Goal: Navigation & Orientation: Find specific page/section

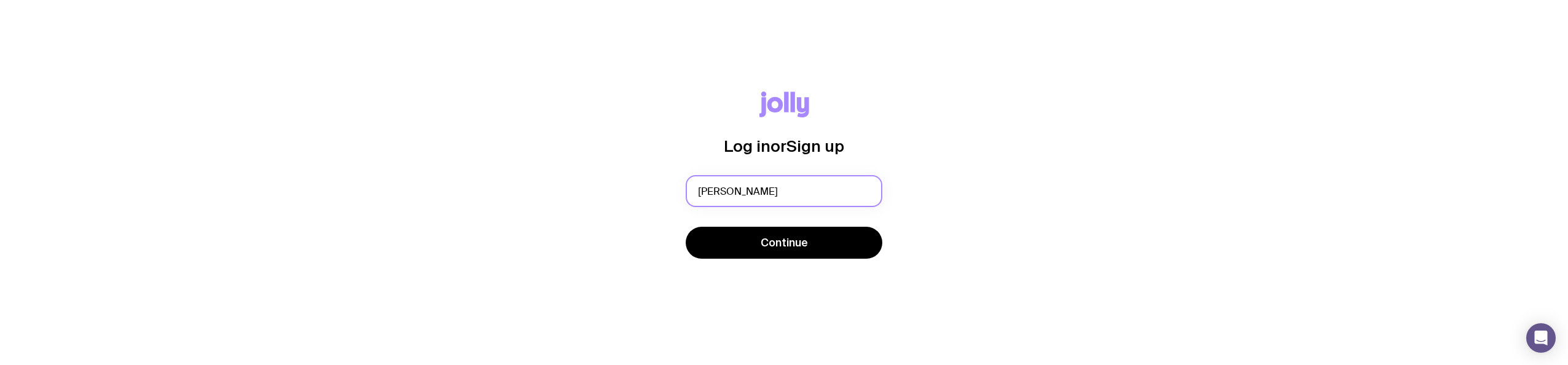
type input "[PERSON_NAME][EMAIL_ADDRESS][PERSON_NAME][DOMAIN_NAME]"
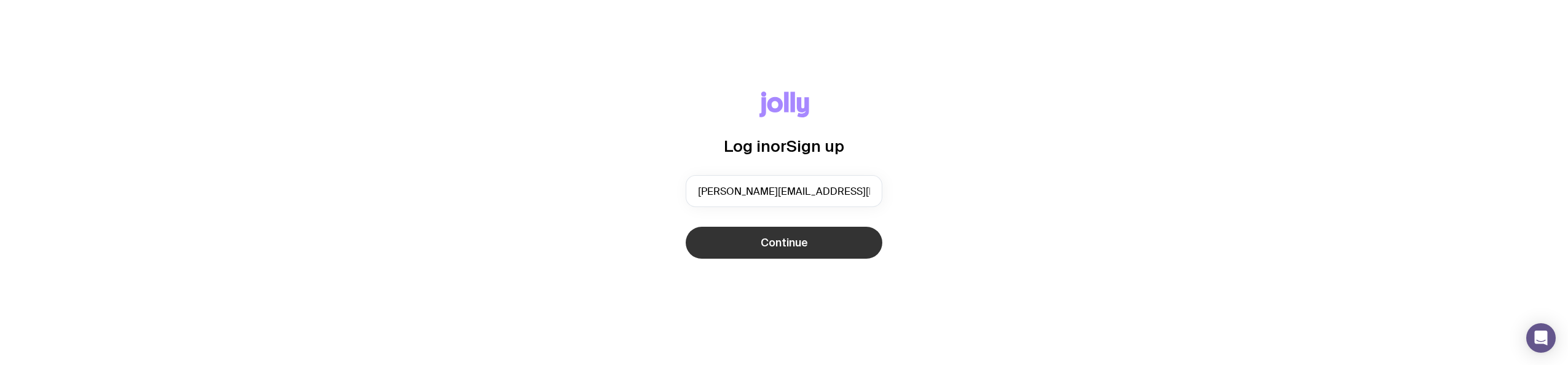
click at [764, 240] on span "Continue" at bounding box center [784, 242] width 47 height 15
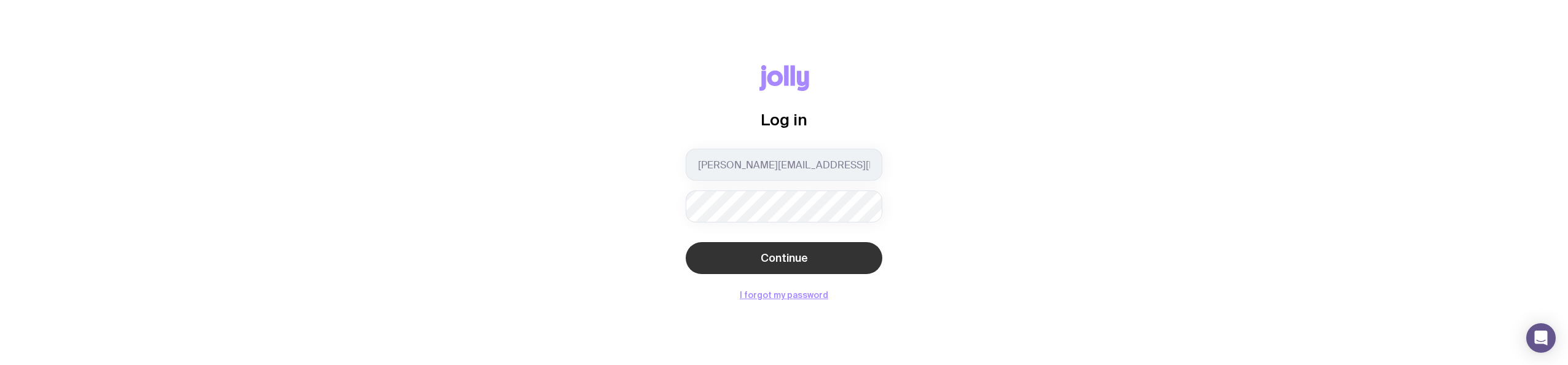
click at [801, 255] on span "Continue" at bounding box center [784, 258] width 47 height 15
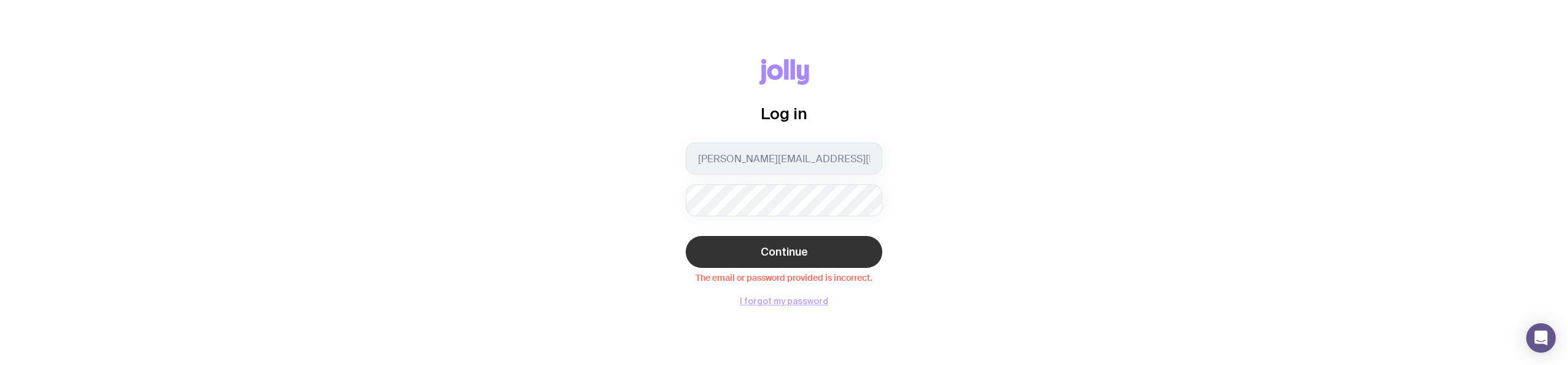
click at [780, 301] on button "I forgot my password" at bounding box center [784, 301] width 89 height 10
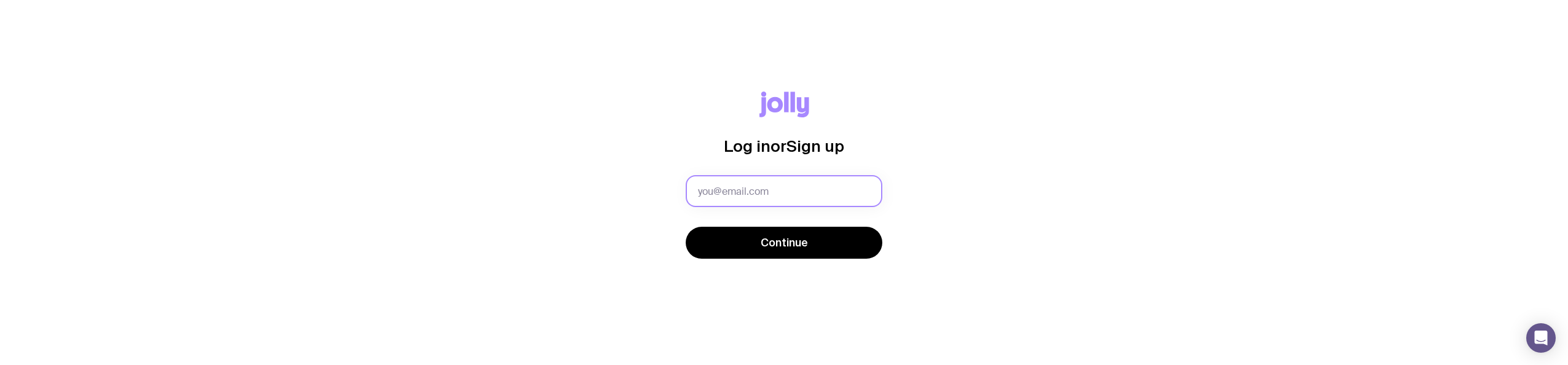
click at [772, 197] on input "text" at bounding box center [784, 191] width 197 height 32
type input "[PERSON_NAME][EMAIL_ADDRESS][PERSON_NAME][DOMAIN_NAME]"
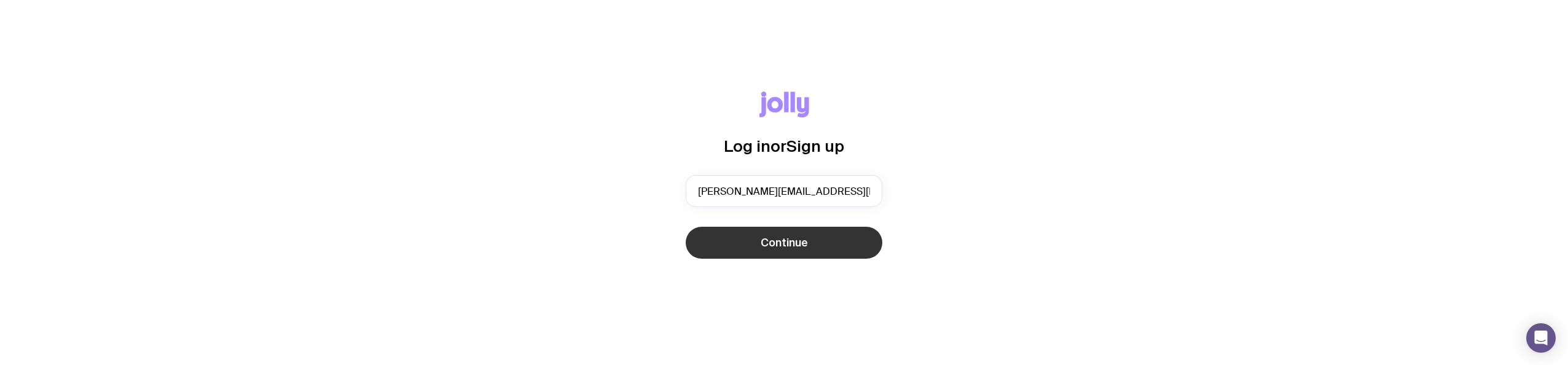
click at [814, 247] on button "Continue" at bounding box center [784, 242] width 197 height 32
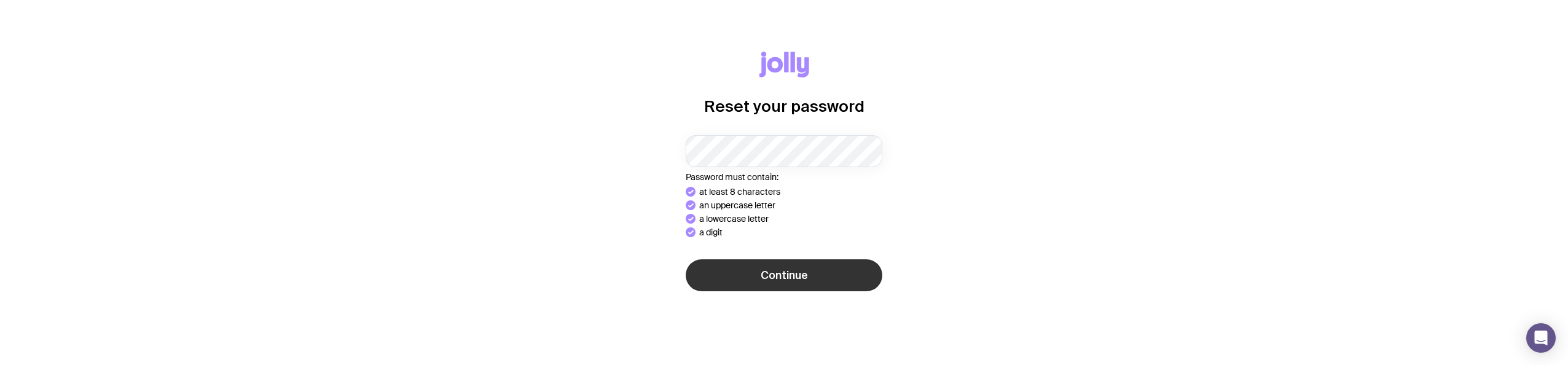
click at [765, 287] on div "Reset your password Password must contain: at least 8 characters an uppercase l…" at bounding box center [784, 182] width 1509 height 262
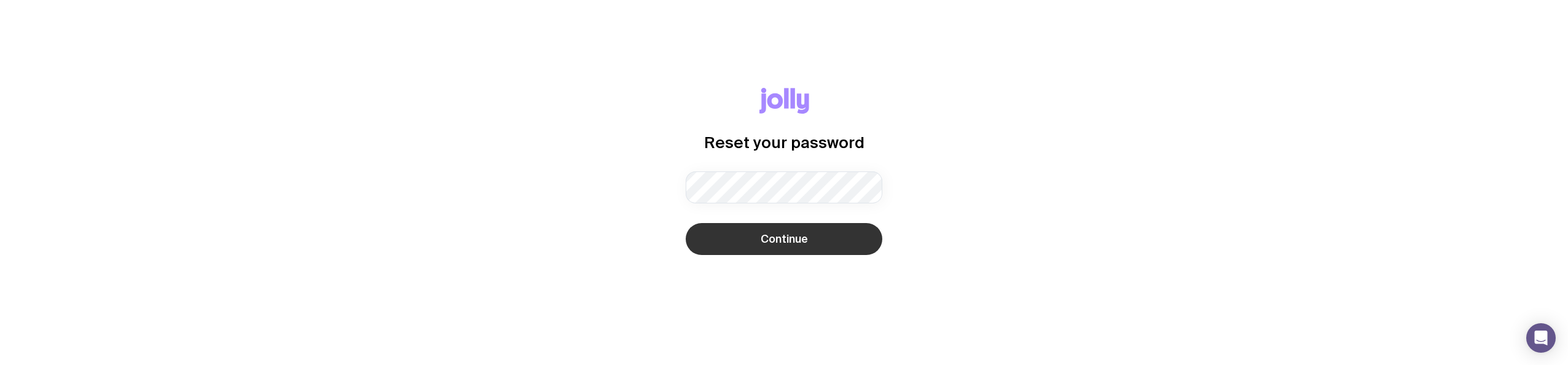
click at [797, 237] on span "Continue" at bounding box center [784, 239] width 47 height 15
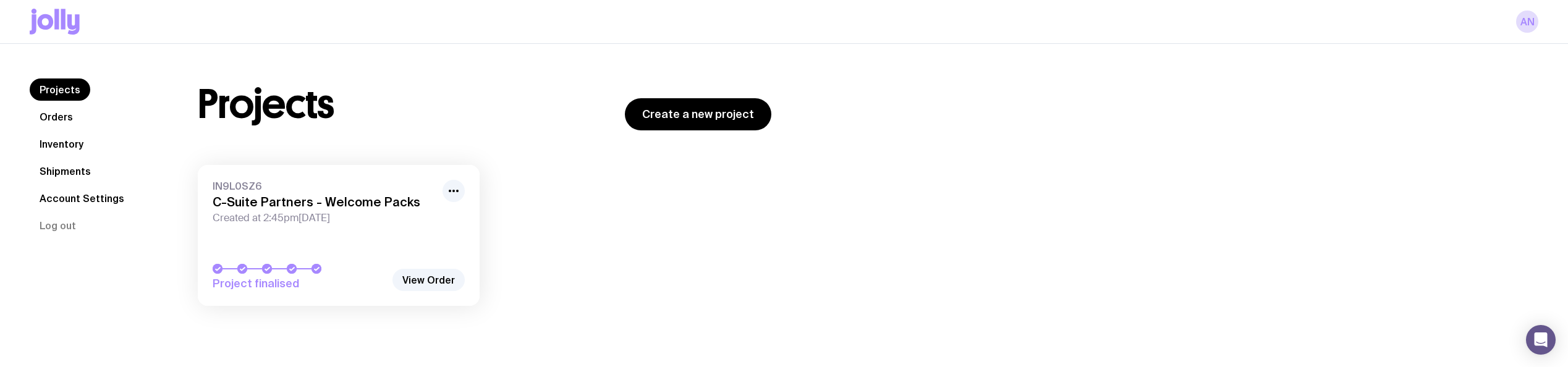
click at [64, 118] on link "Orders" at bounding box center [56, 116] width 53 height 22
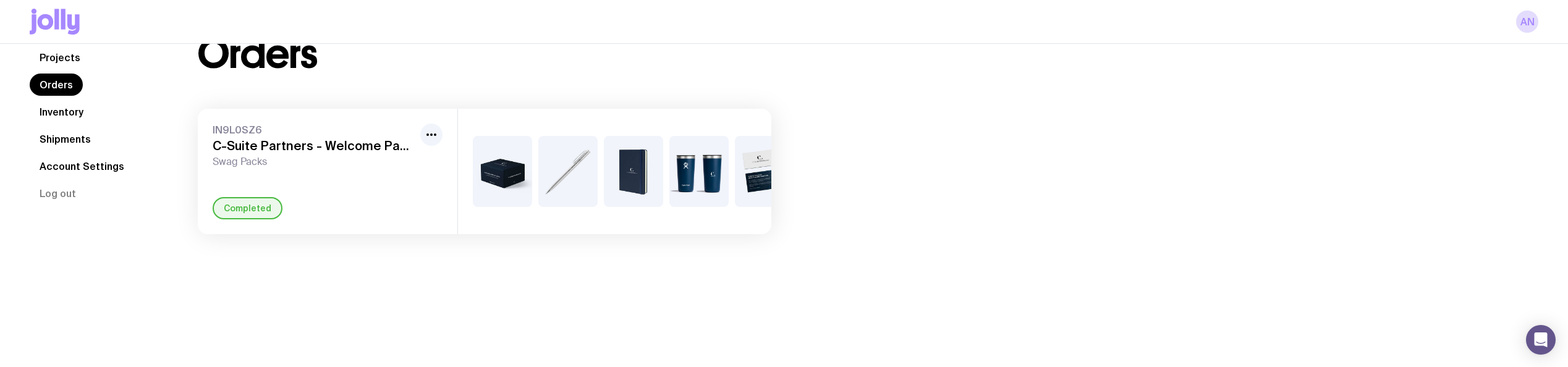
click at [74, 123] on link "Inventory" at bounding box center [61, 111] width 64 height 22
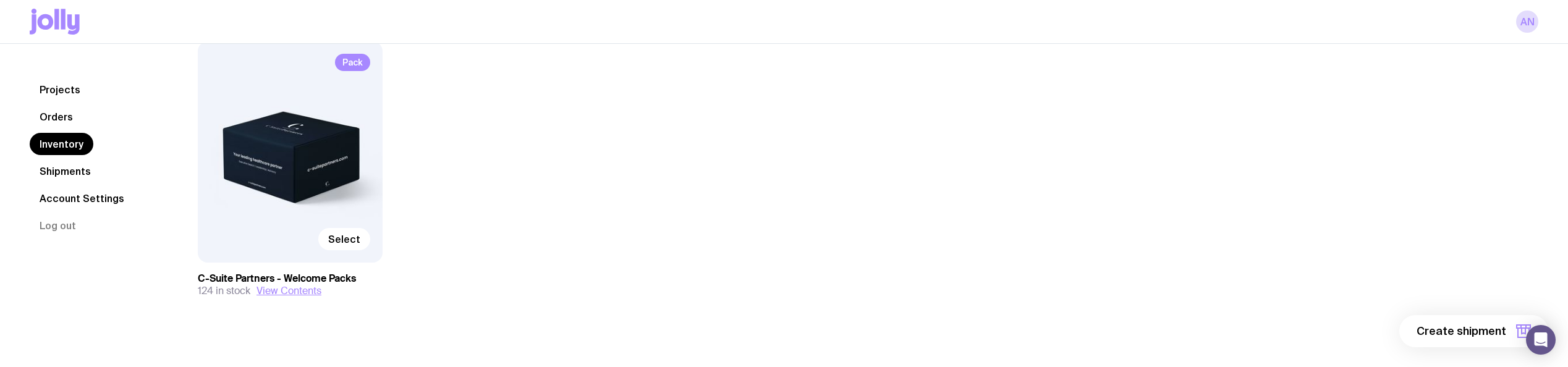
scroll to position [167, 0]
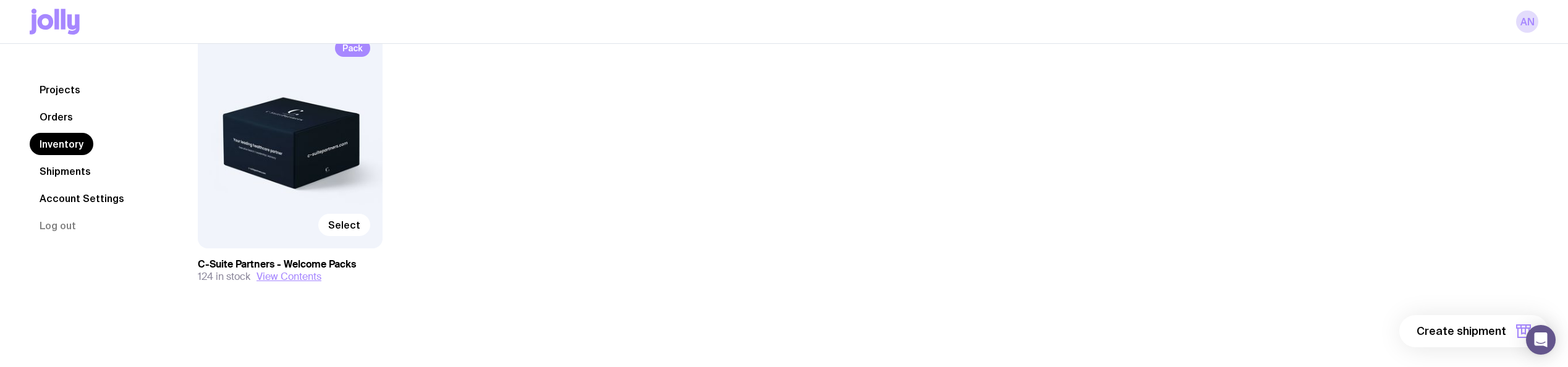
click at [67, 171] on link "Shipments" at bounding box center [65, 171] width 71 height 22
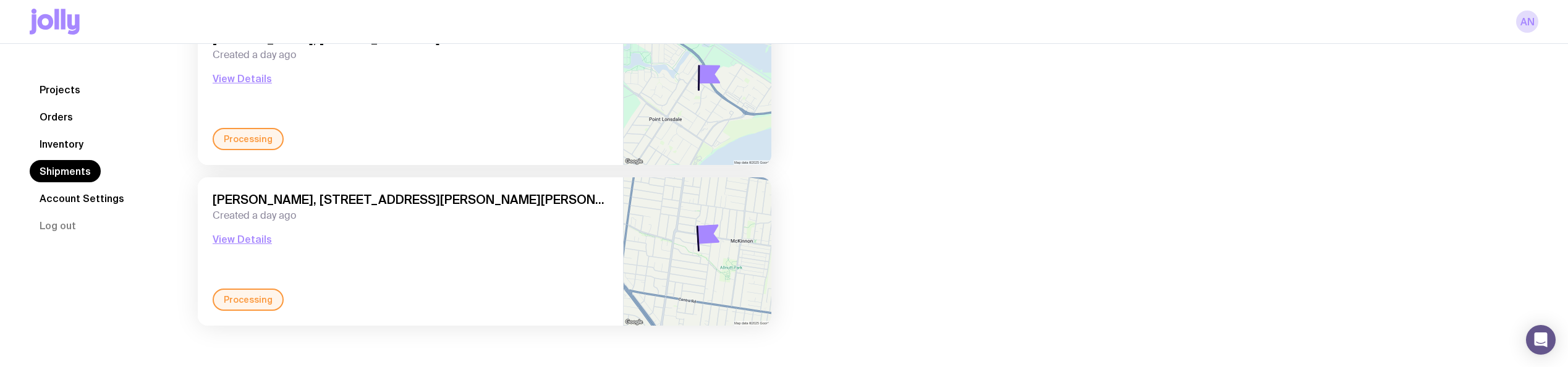
scroll to position [624, 0]
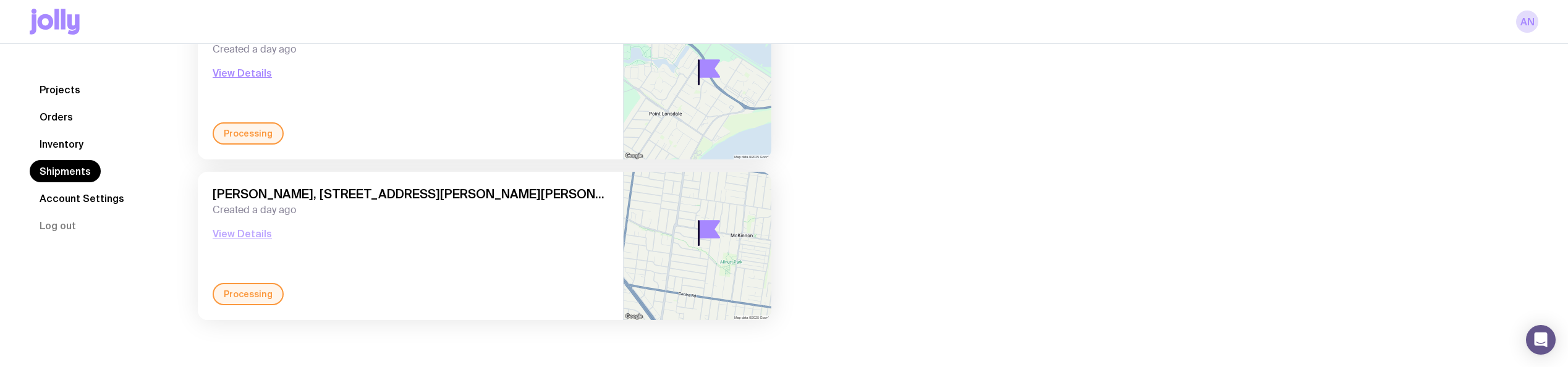
click at [235, 231] on button "View Details" at bounding box center [243, 233] width 60 height 15
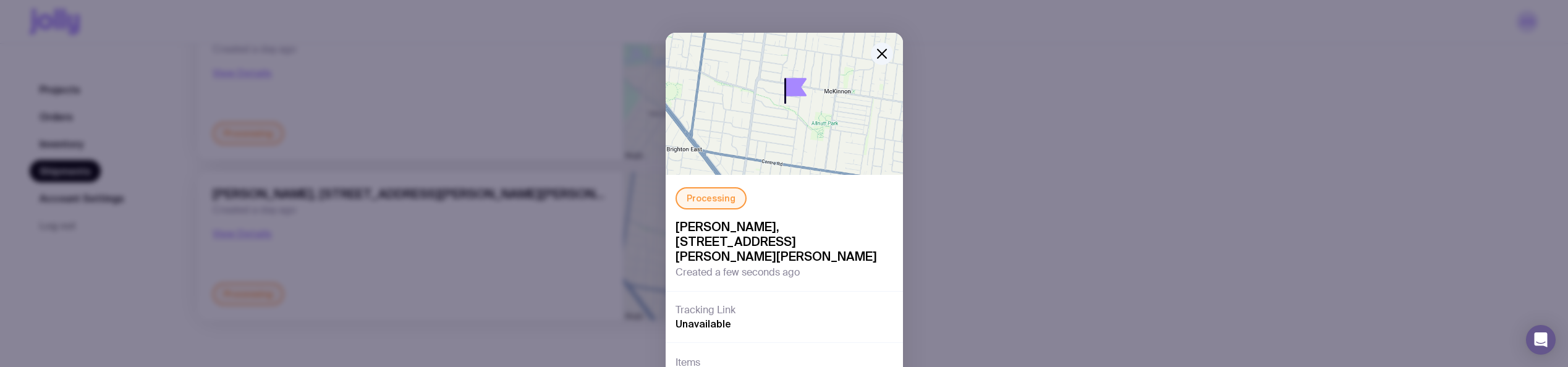
scroll to position [0, 0]
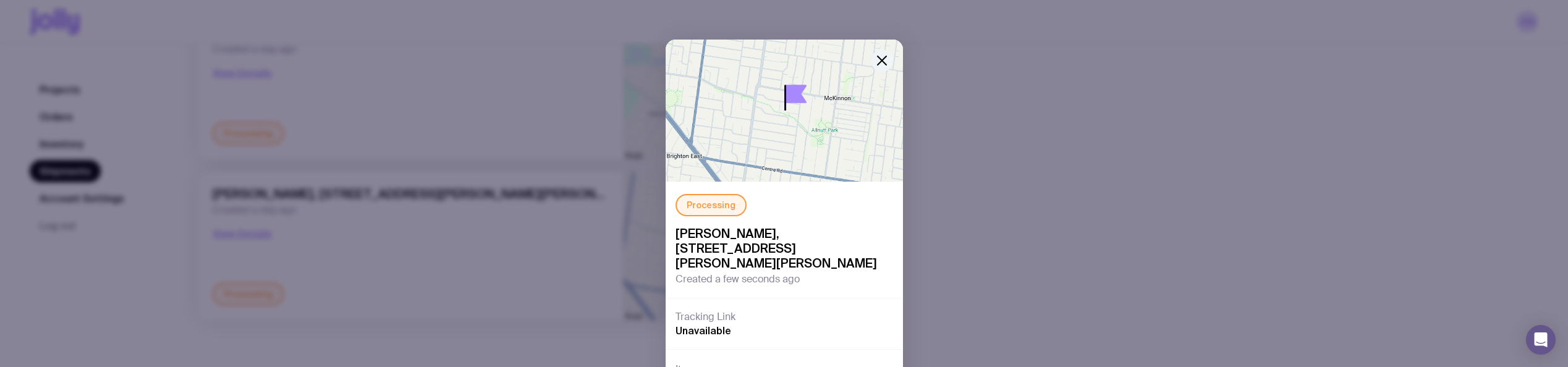
click at [875, 60] on icon "button" at bounding box center [882, 60] width 15 height 15
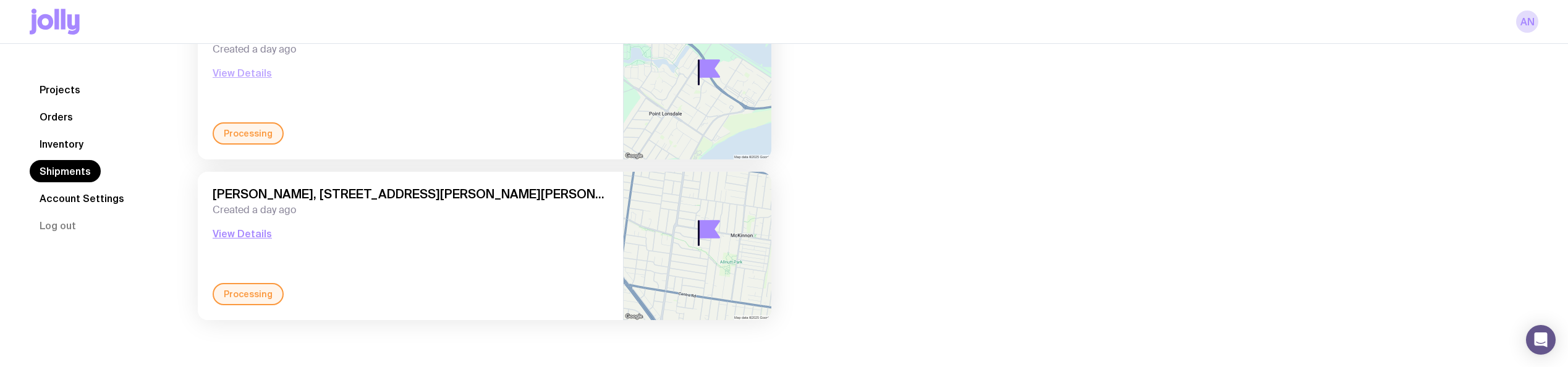
click at [248, 76] on button "View Details" at bounding box center [243, 73] width 60 height 15
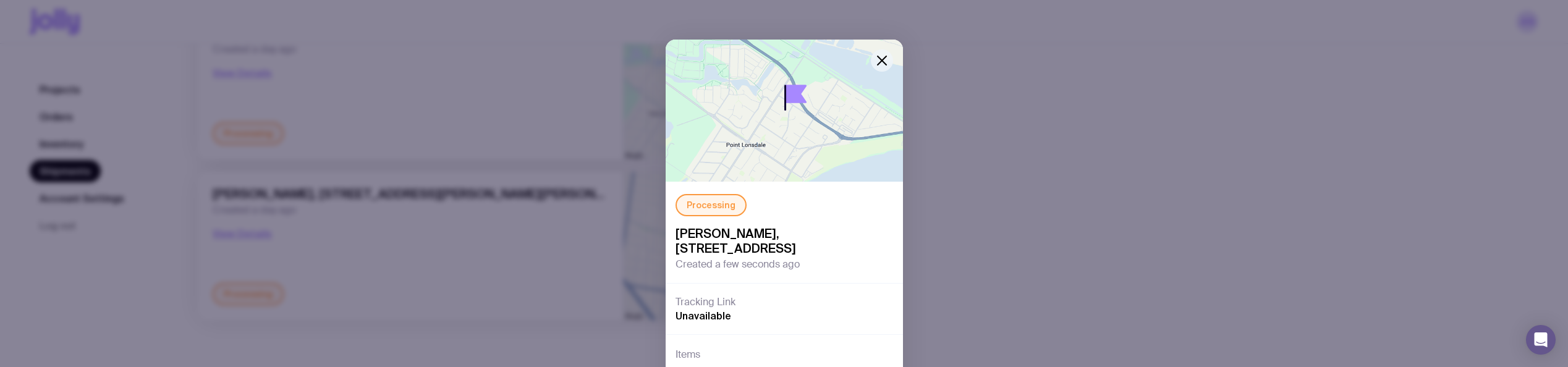
click at [879, 63] on icon "button" at bounding box center [882, 60] width 9 height 9
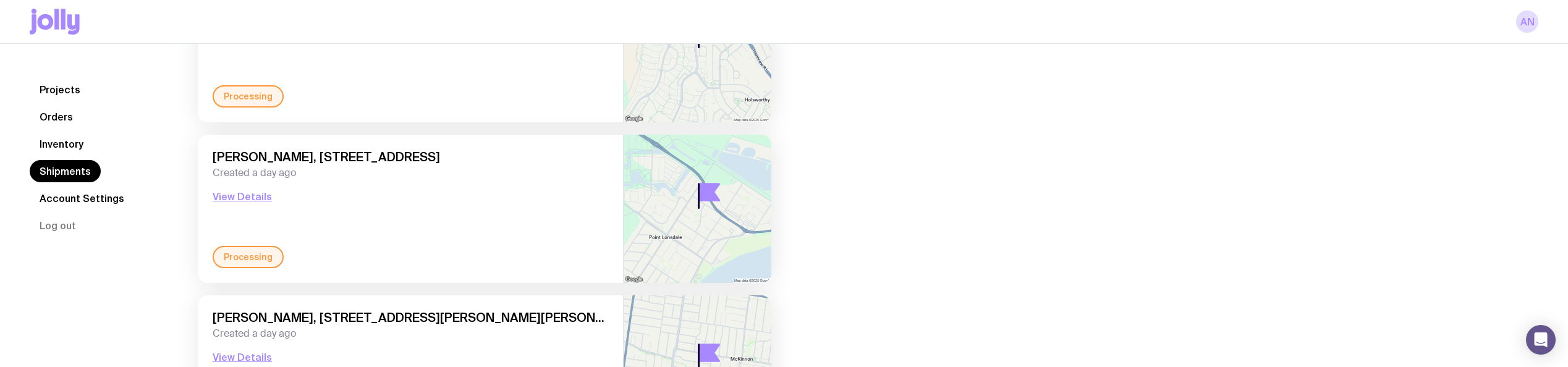
scroll to position [376, 0]
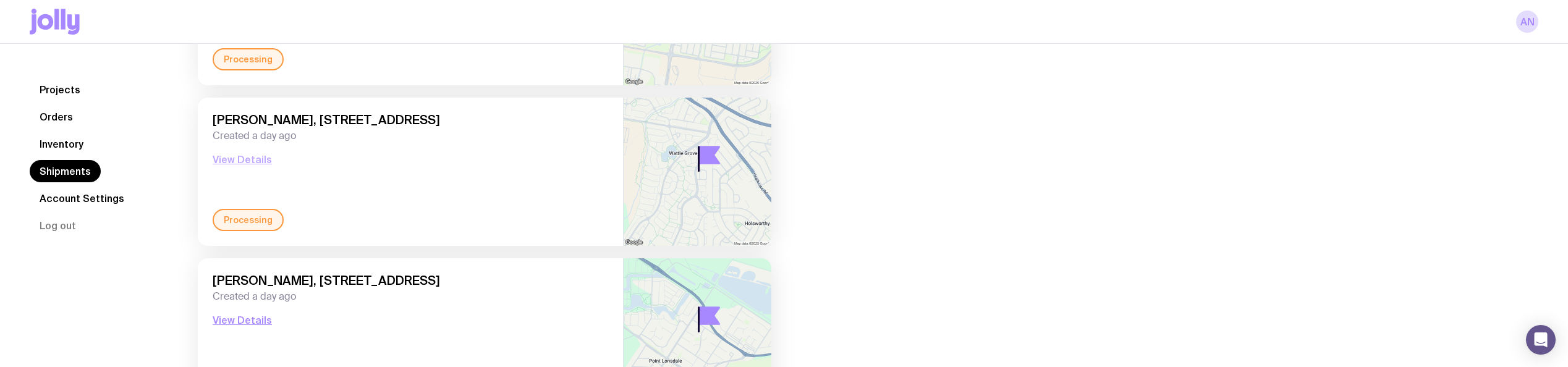
click at [242, 160] on button "View Details" at bounding box center [243, 159] width 60 height 15
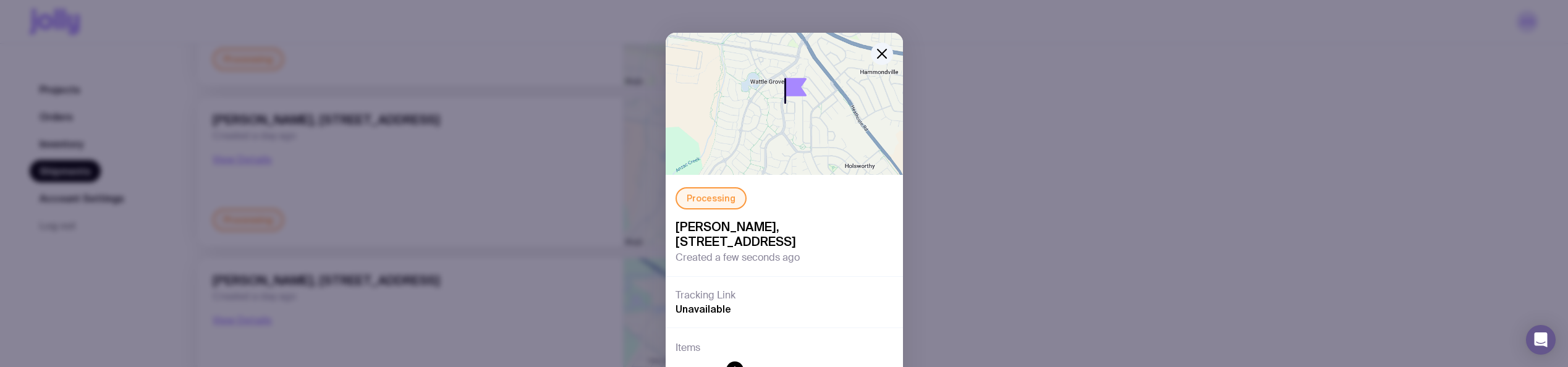
scroll to position [0, 0]
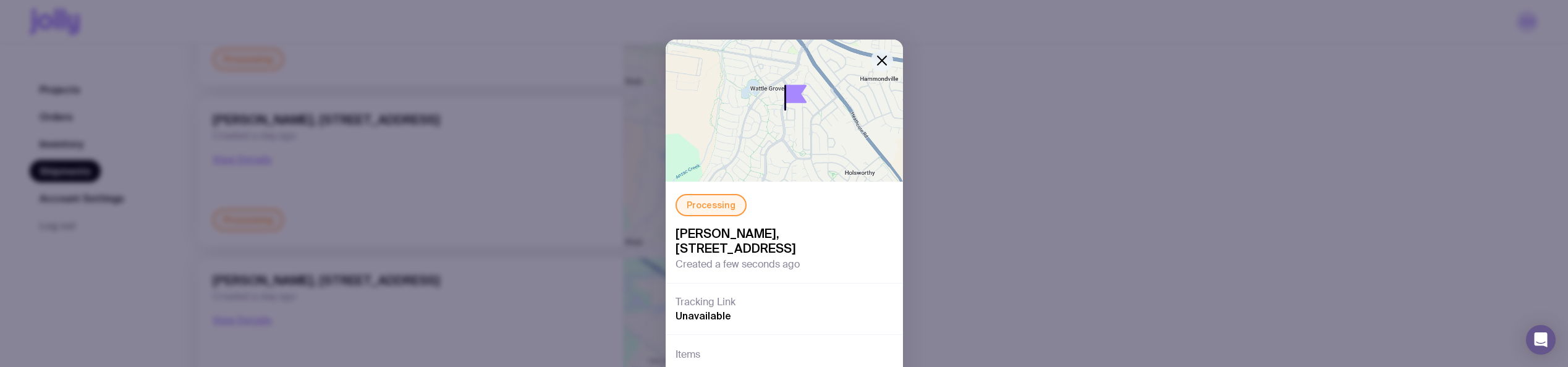
click at [880, 66] on icon "button" at bounding box center [882, 60] width 15 height 15
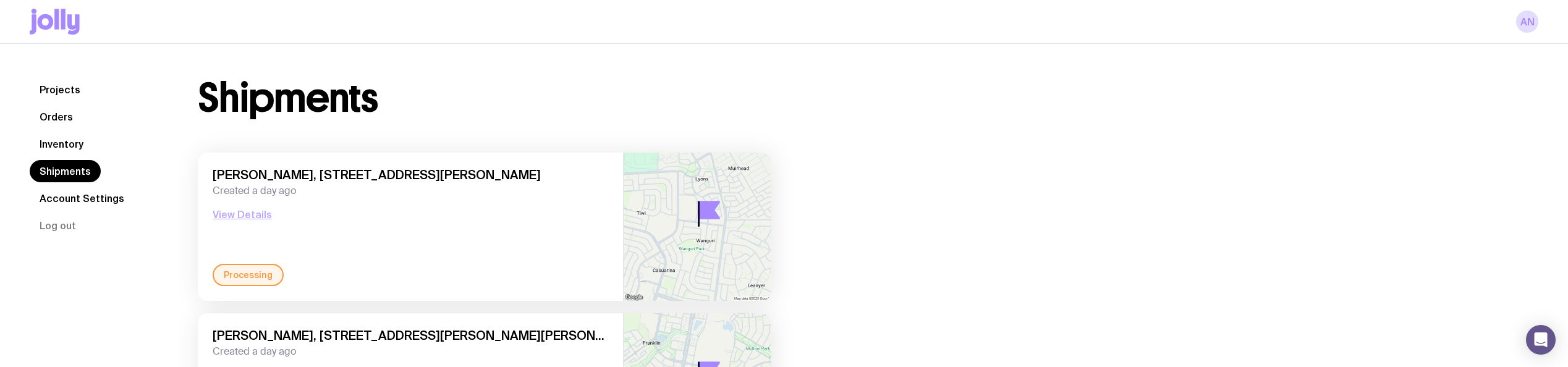
click at [254, 221] on button "View Details" at bounding box center [243, 214] width 60 height 15
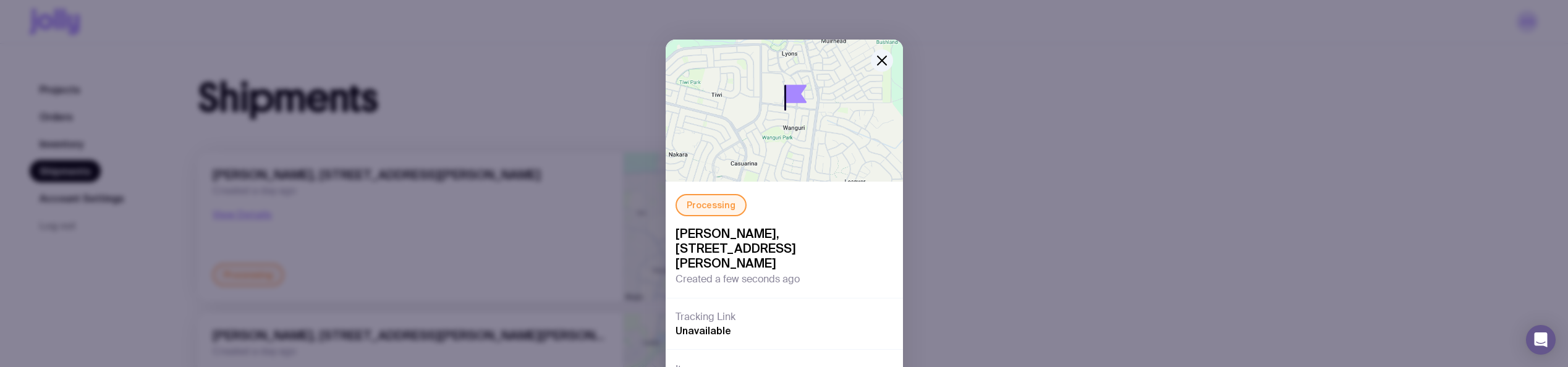
click at [864, 73] on div at bounding box center [843, 74] width 118 height 71
click at [875, 60] on icon "button" at bounding box center [882, 60] width 15 height 15
